Goal: Task Accomplishment & Management: Complete application form

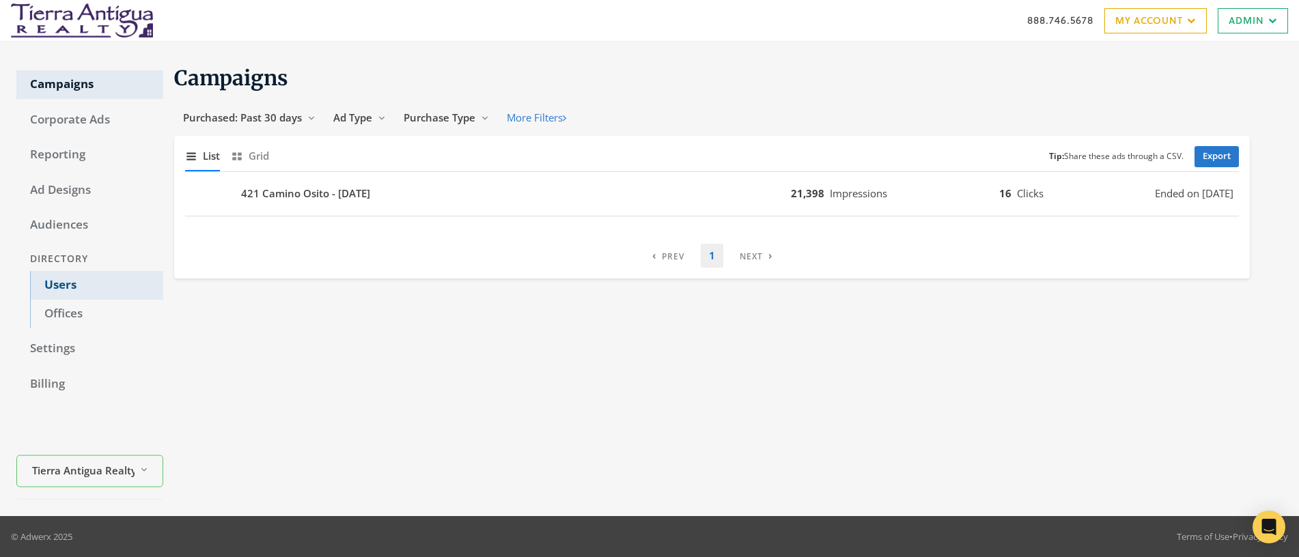
click at [64, 283] on link "Users" at bounding box center [96, 285] width 133 height 29
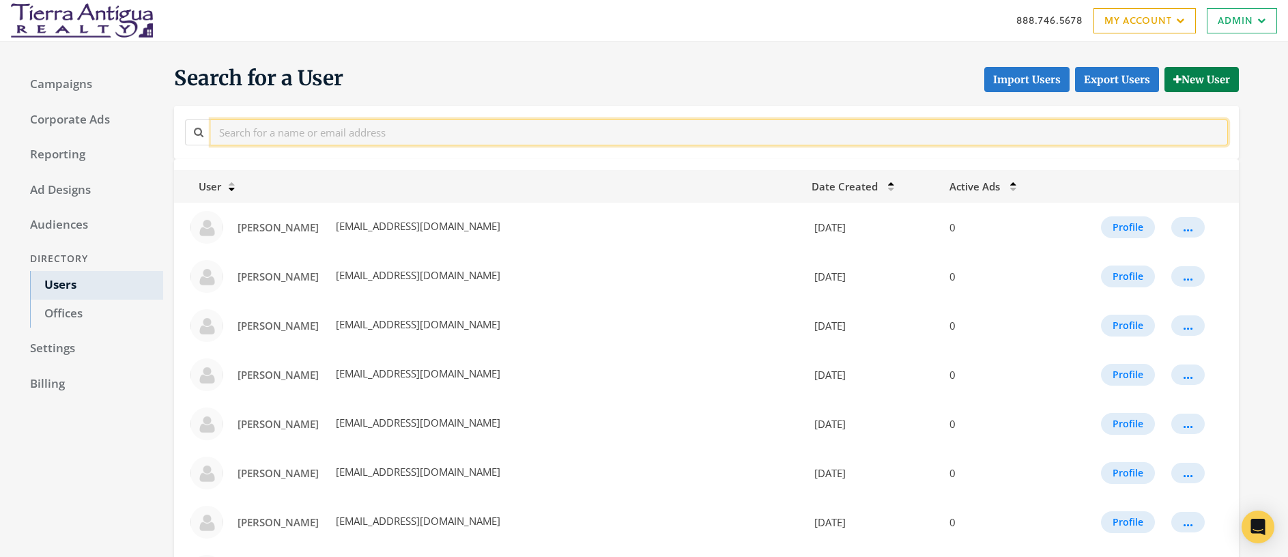
click at [334, 132] on input "text" at bounding box center [719, 131] width 1017 height 25
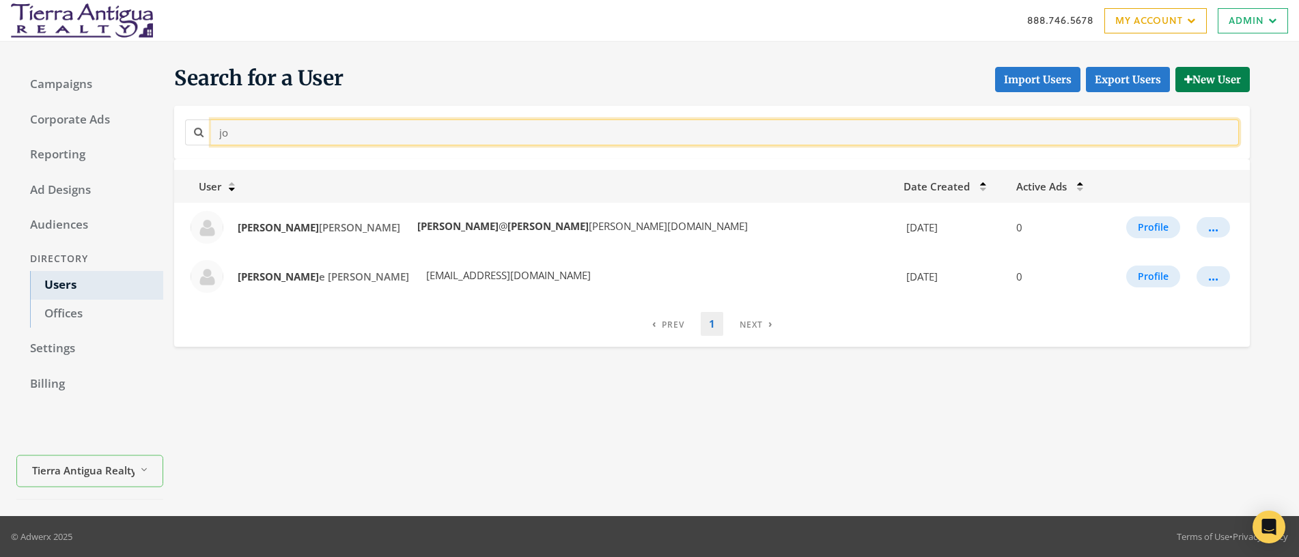
type input "j"
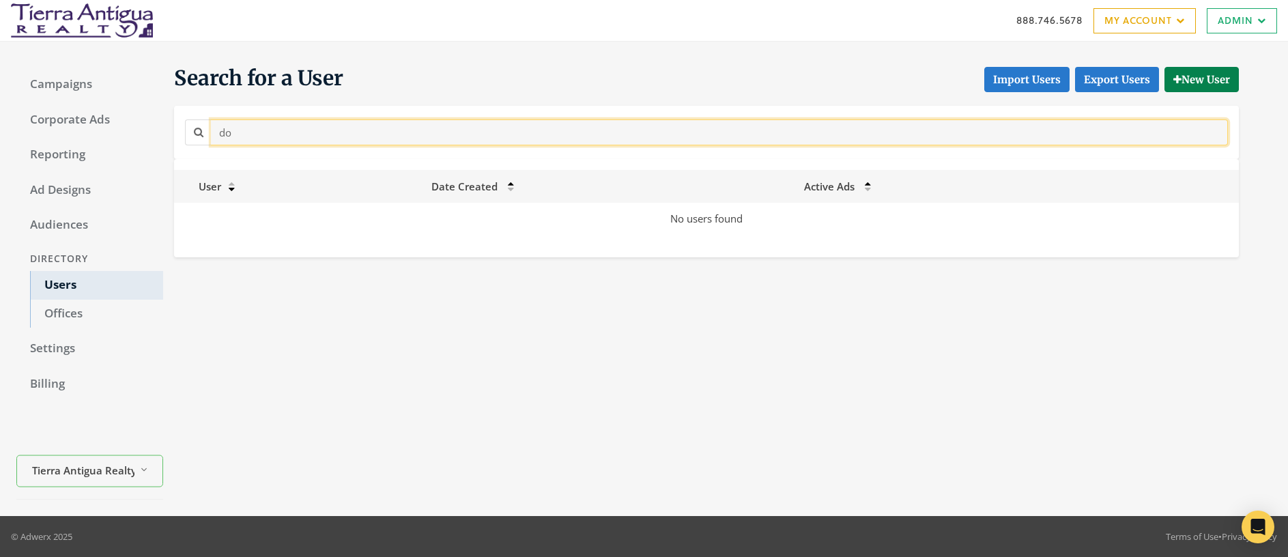
type input "d"
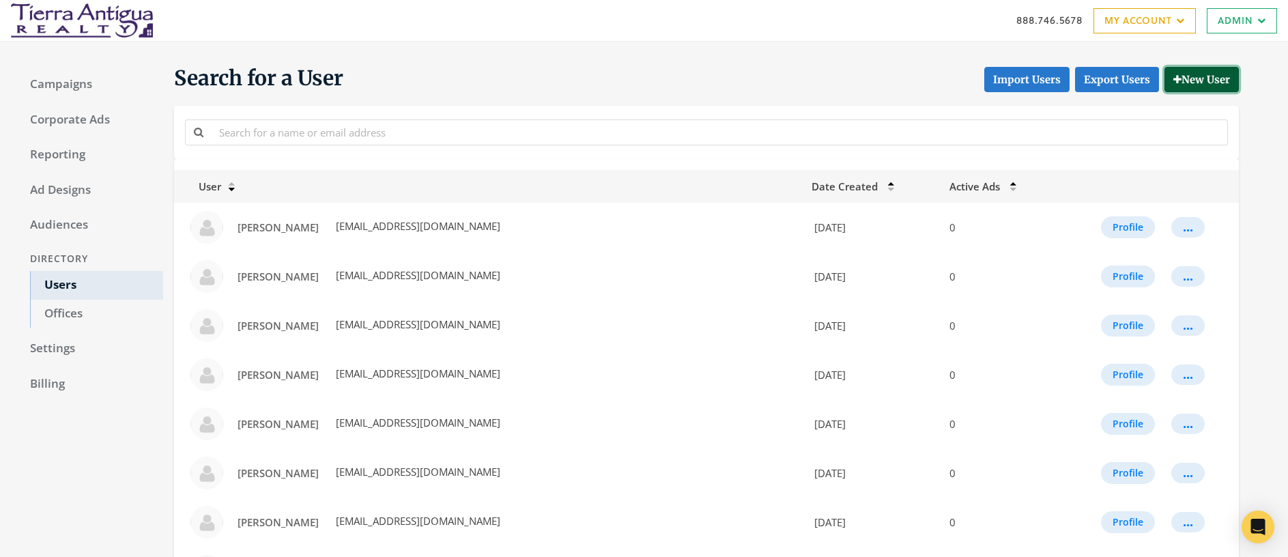
click at [1202, 79] on button "New User" at bounding box center [1202, 79] width 74 height 25
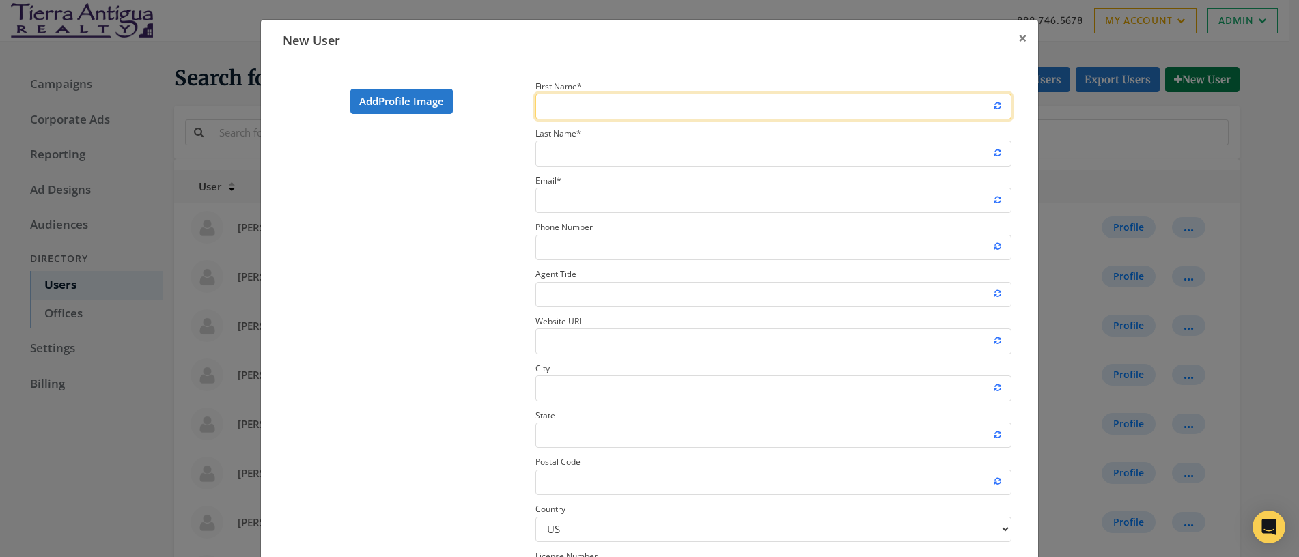
click at [664, 112] on input "First Name *" at bounding box center [773, 106] width 476 height 25
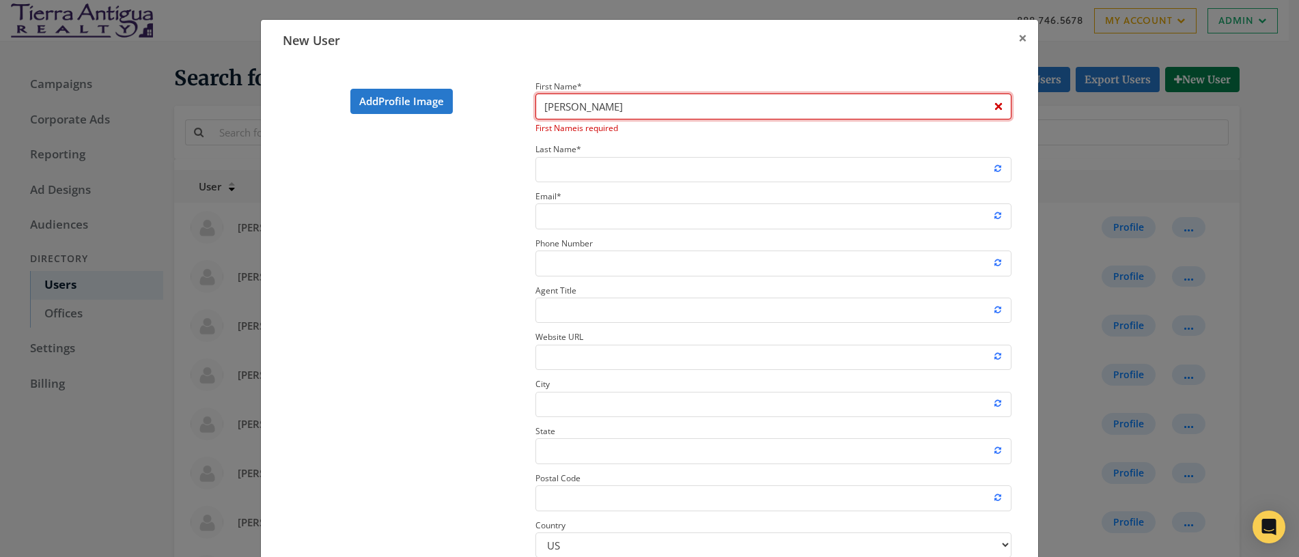
type input "Joanna"
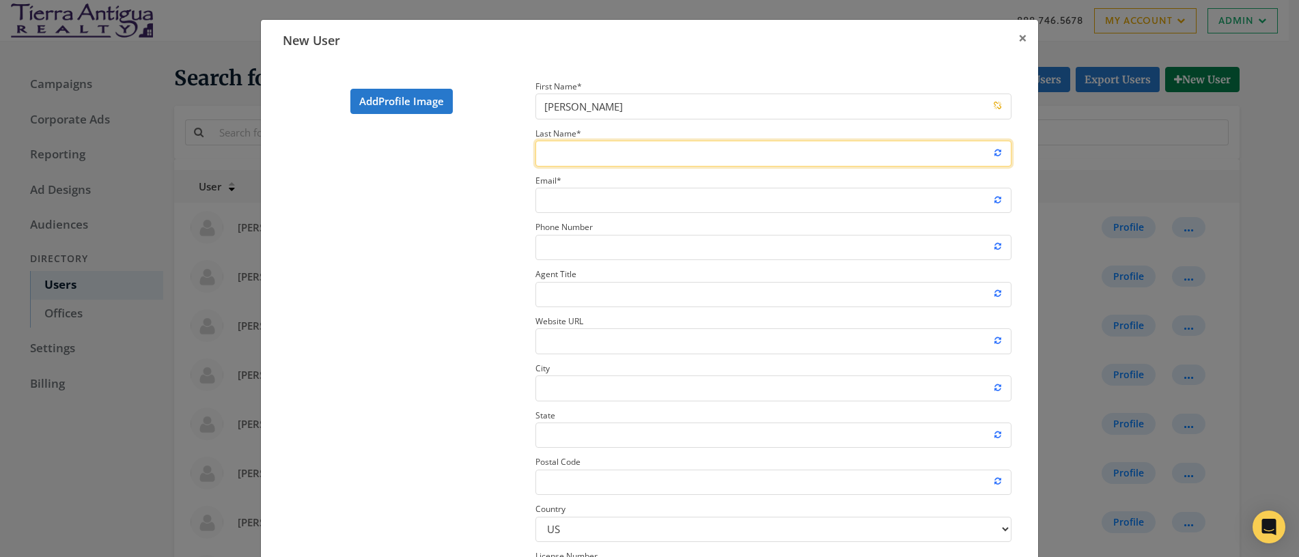
click at [606, 154] on input "Last Name *" at bounding box center [773, 153] width 476 height 25
type input "Dojaquez"
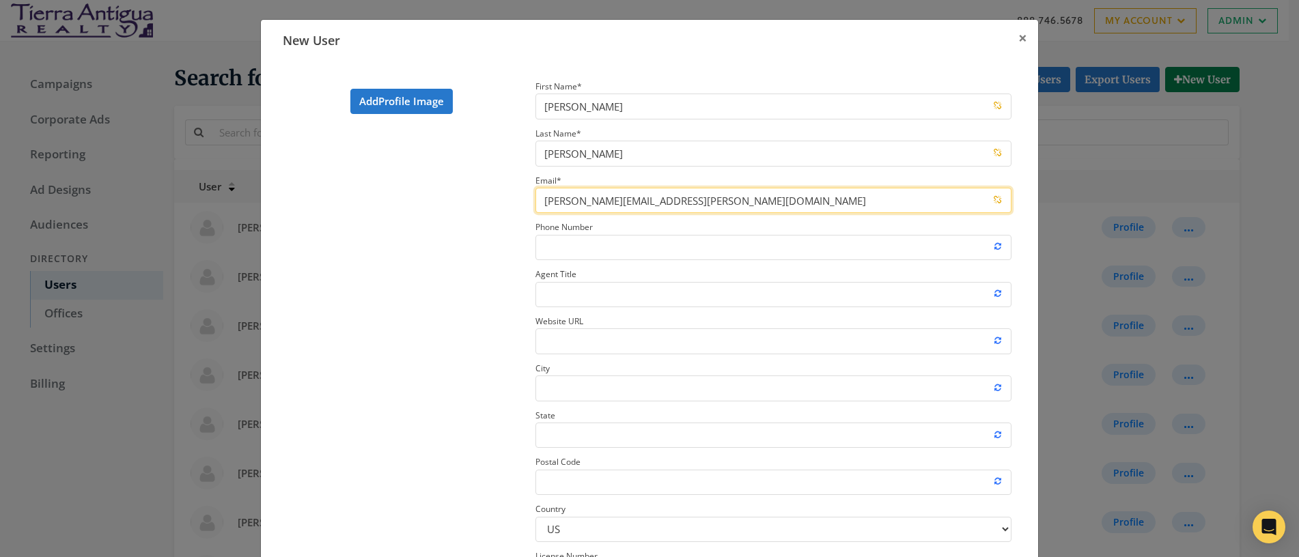
type input "joanna.dojaquez@tierraantigua.com"
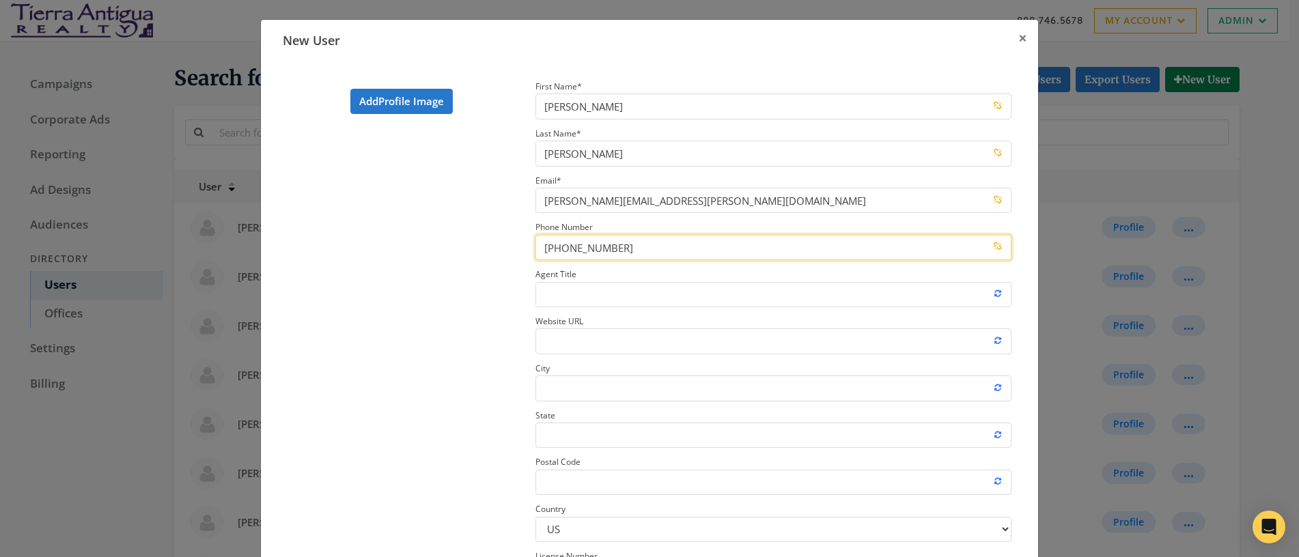
type input "520-591-8008"
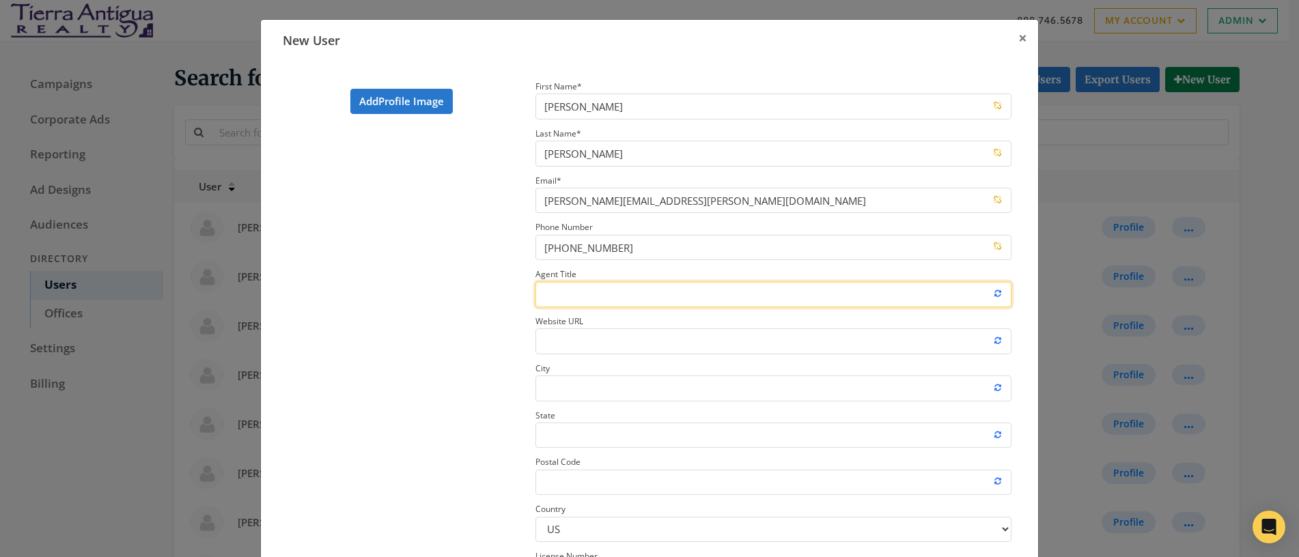
click at [585, 292] on input "Agent Title" at bounding box center [773, 294] width 476 height 25
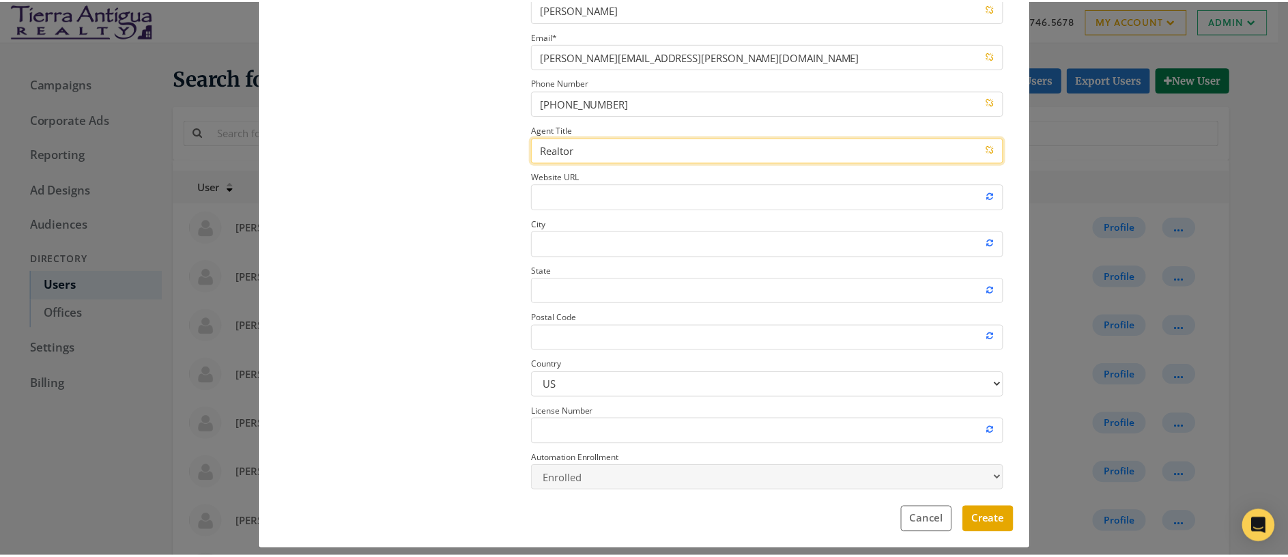
scroll to position [157, 0]
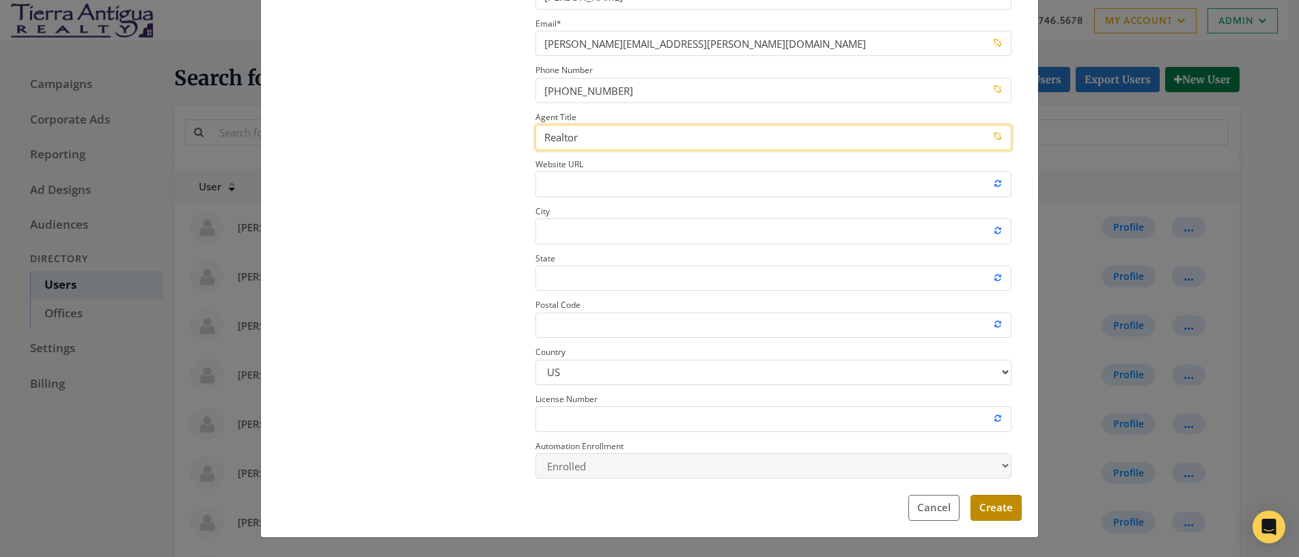
type input "Realtor"
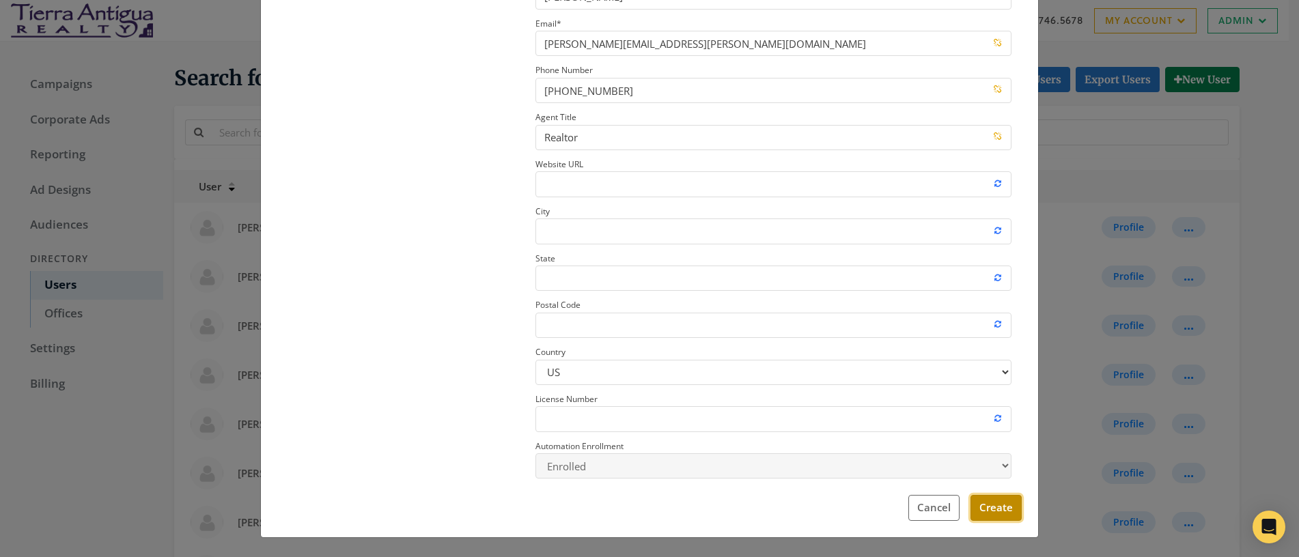
click at [999, 512] on button "Create" at bounding box center [995, 507] width 51 height 25
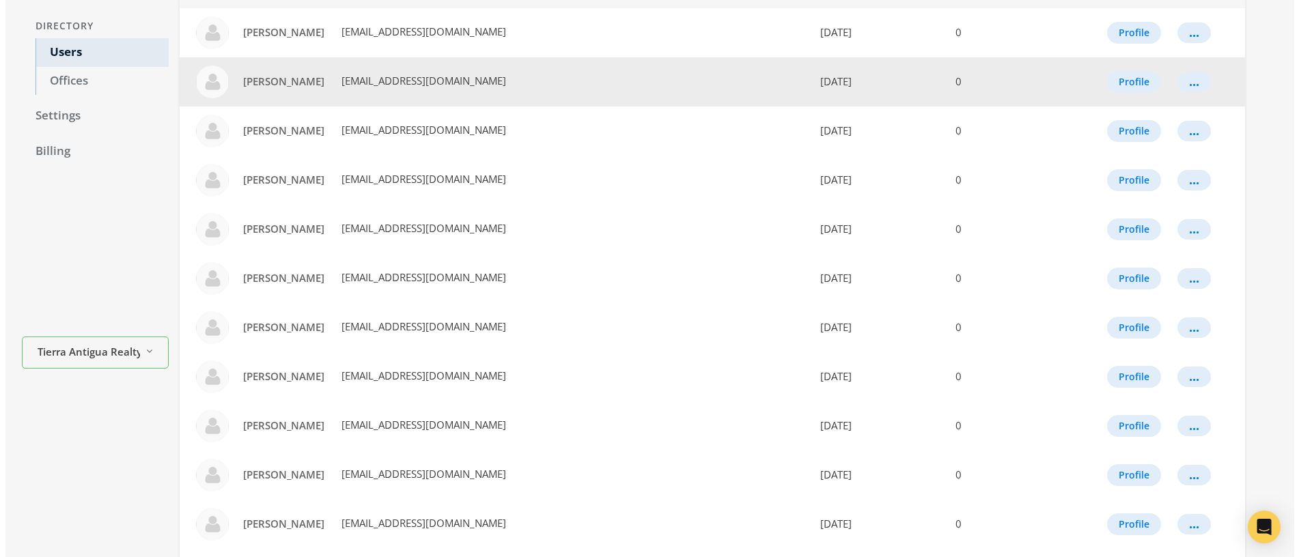
scroll to position [0, 0]
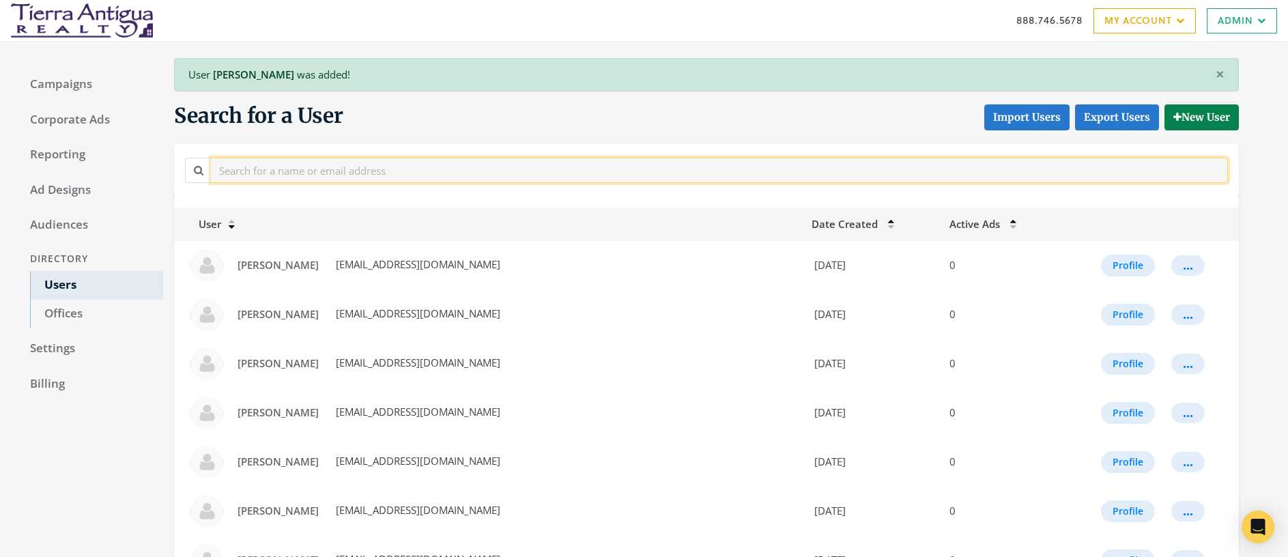
click at [315, 176] on input "text" at bounding box center [719, 170] width 1017 height 25
type input "[PERSON_NAME]"
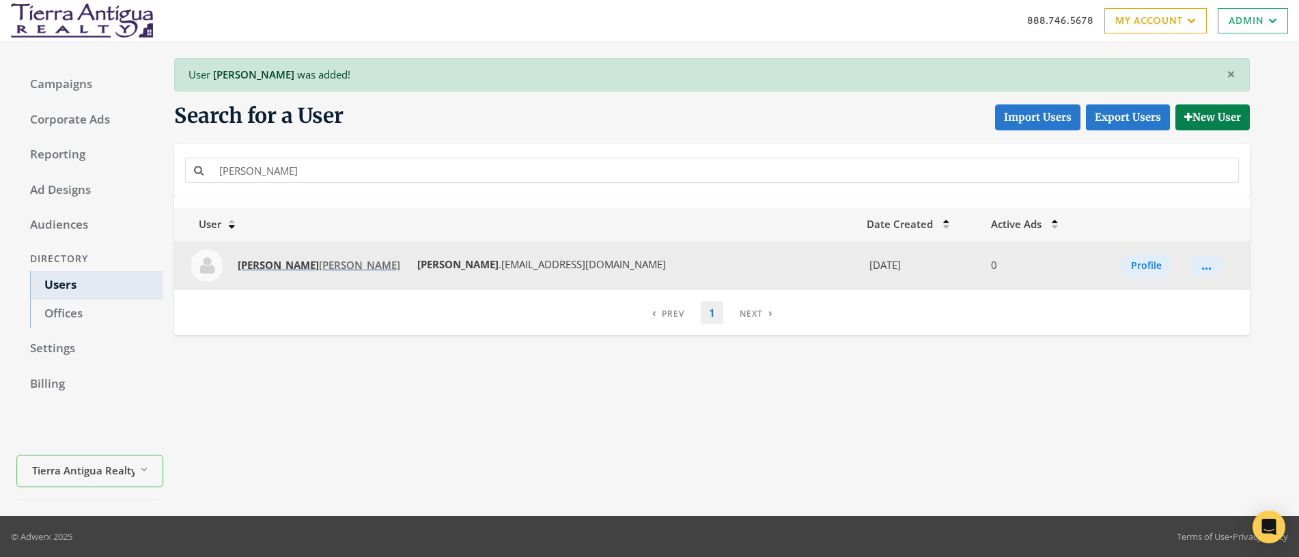
click at [250, 270] on strong "[PERSON_NAME]" at bounding box center [278, 265] width 81 height 14
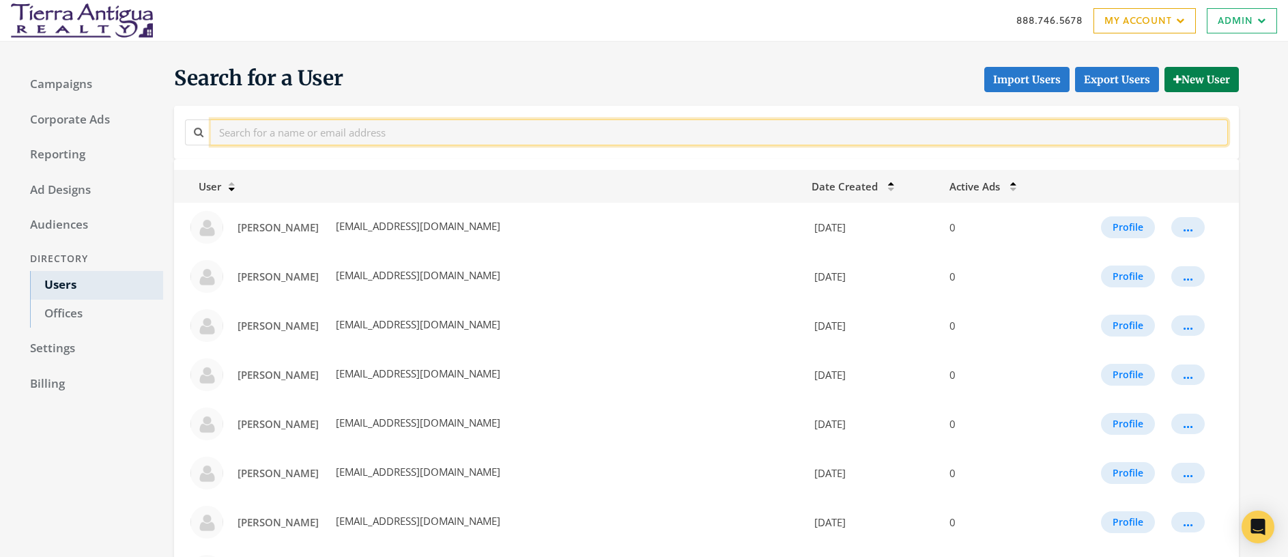
click at [398, 132] on input "text" at bounding box center [719, 131] width 1017 height 25
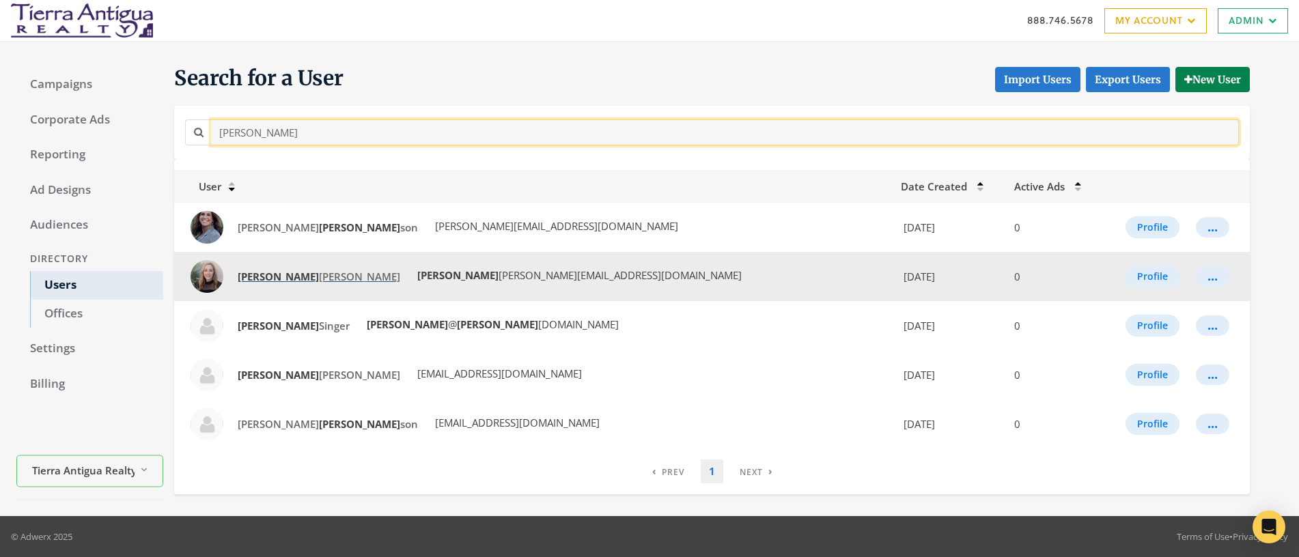
type input "robin"
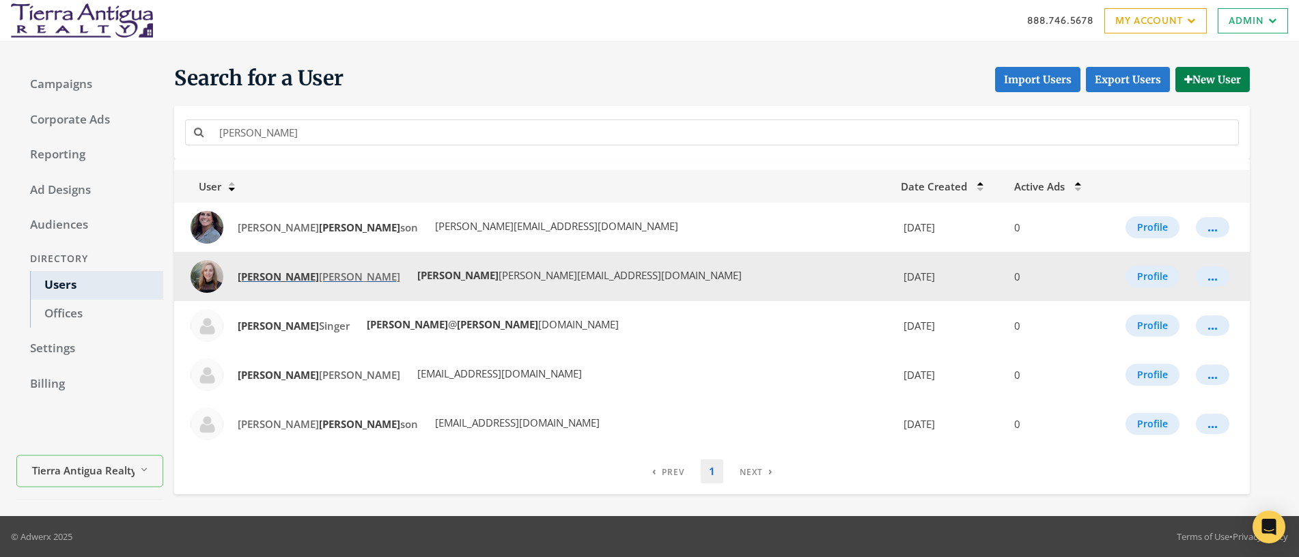
click at [275, 279] on span "Robin Serna" at bounding box center [319, 277] width 163 height 14
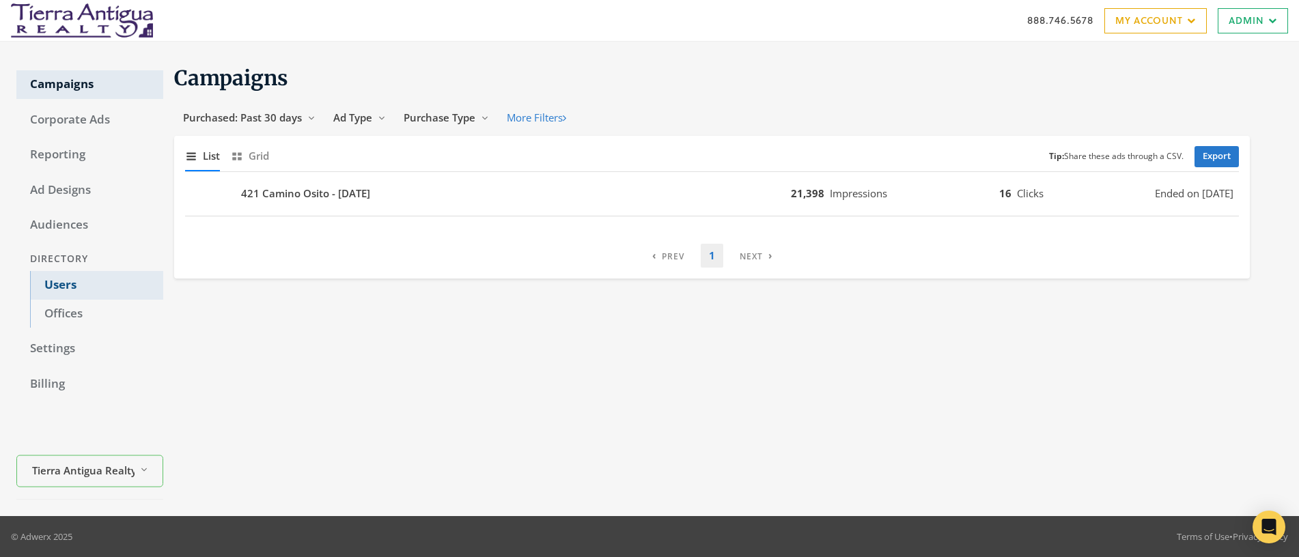
click at [62, 280] on link "Users" at bounding box center [96, 285] width 133 height 29
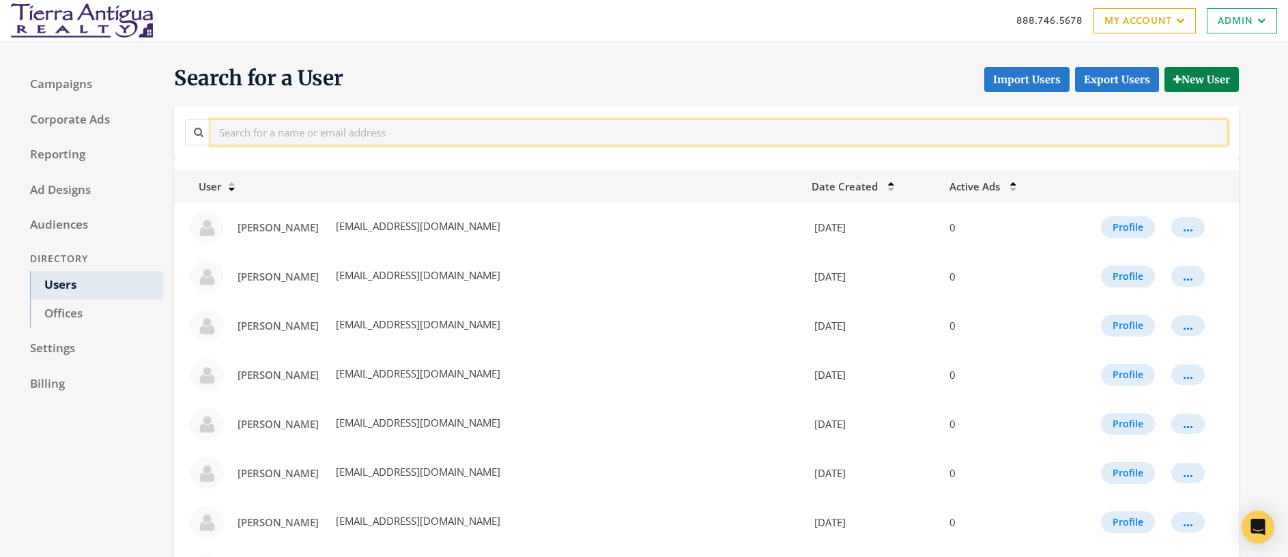
click at [451, 135] on input "text" at bounding box center [719, 131] width 1017 height 25
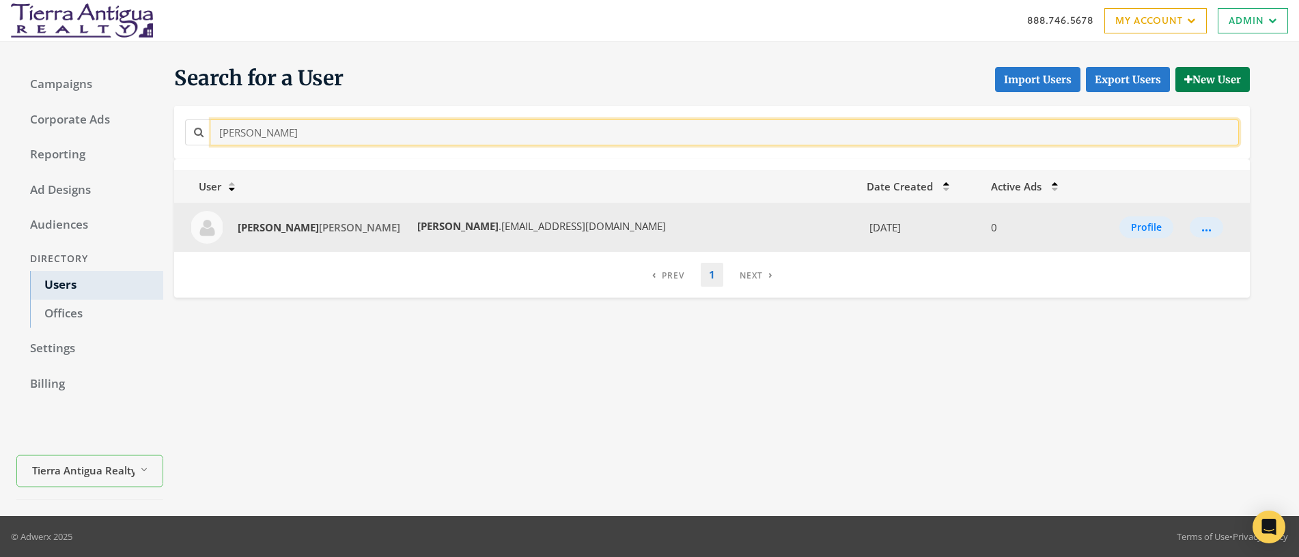
type input "[PERSON_NAME]"
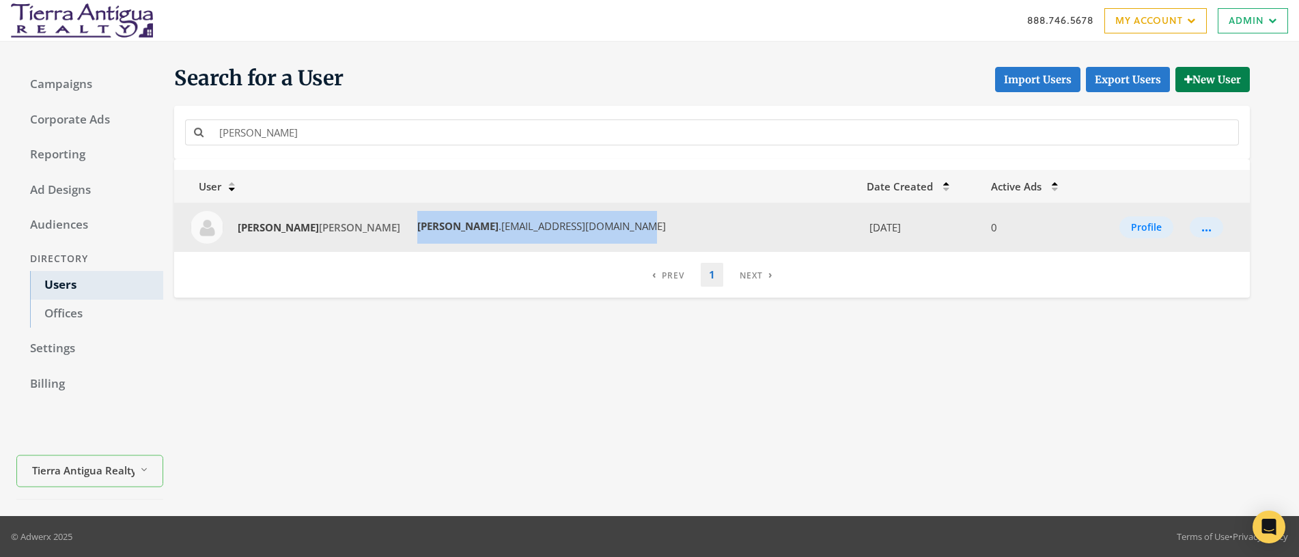
drag, startPoint x: 522, startPoint y: 228, endPoint x: 338, endPoint y: 228, distance: 183.7
click at [338, 228] on td "[PERSON_NAME] [PERSON_NAME] .[PERSON_NAME][EMAIL_ADDRESS][DOMAIN_NAME]" at bounding box center [516, 227] width 684 height 49
copy span "[PERSON_NAME] .[PERSON_NAME][EMAIL_ADDRESS][DOMAIN_NAME]"
